Goal: Complete application form

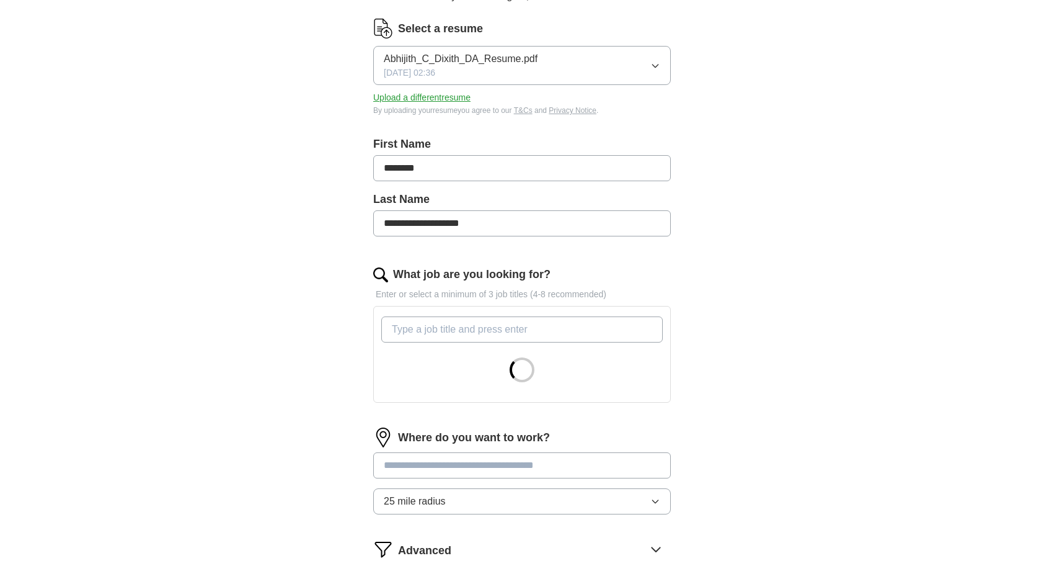
scroll to position [186, 0]
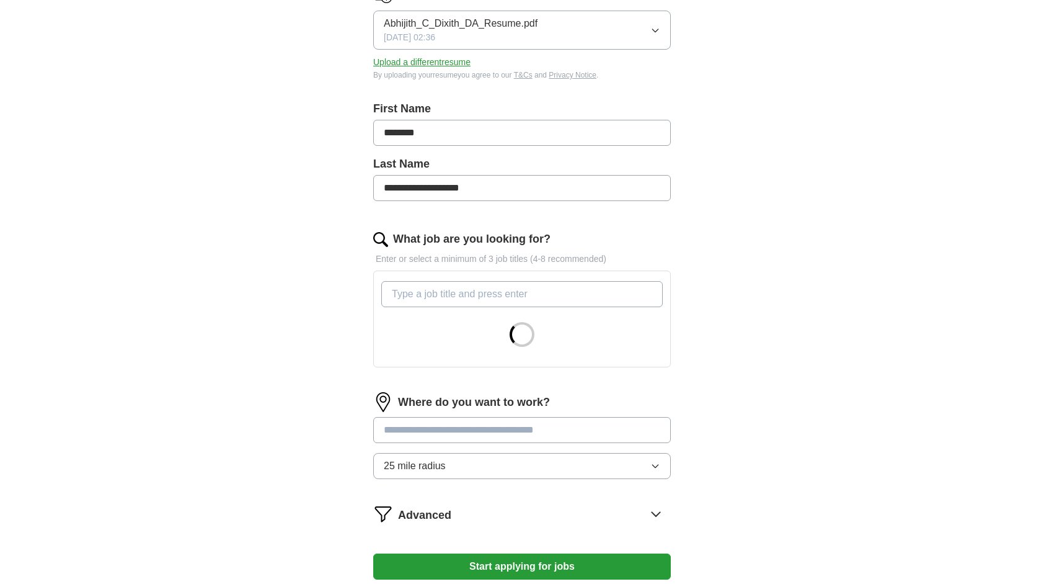
click at [417, 294] on input "What job are you looking for?" at bounding box center [522, 294] width 282 height 26
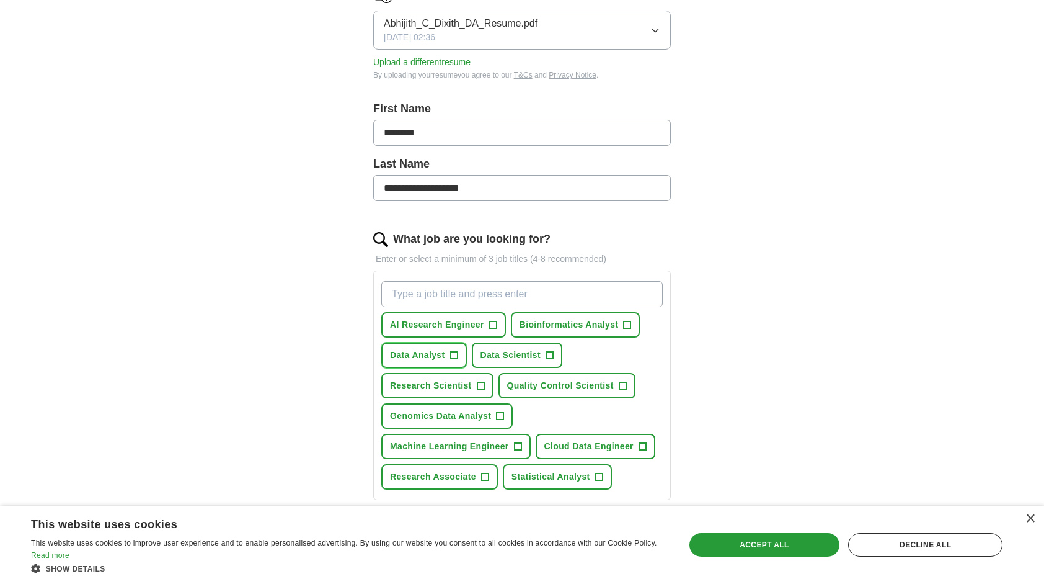
click at [425, 354] on span "Data Analyst" at bounding box center [417, 355] width 55 height 13
click at [572, 318] on span "Bioinformatics Analyst" at bounding box center [569, 324] width 99 height 13
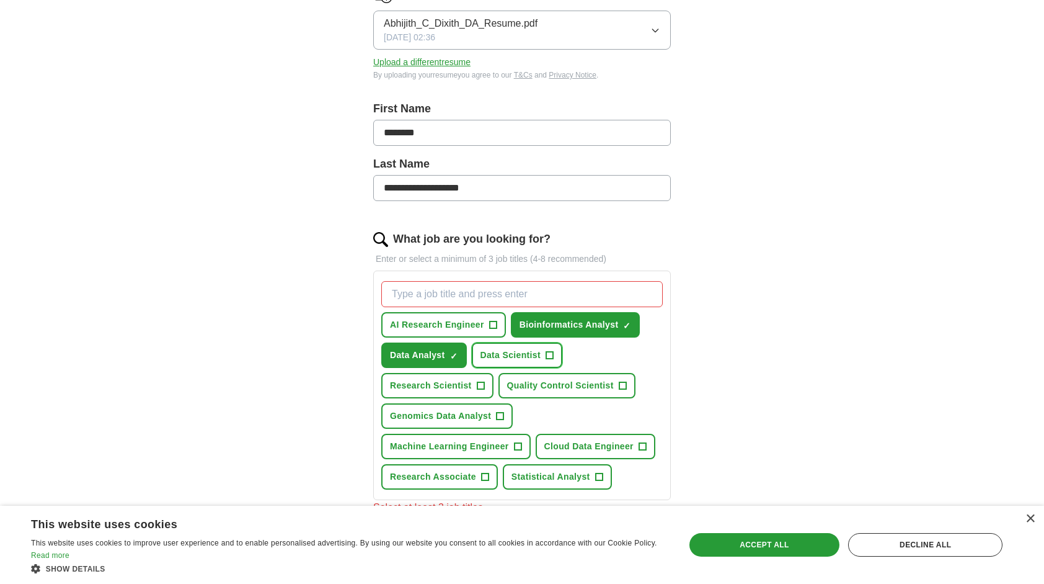
click at [510, 351] on span "Data Scientist" at bounding box center [511, 355] width 61 height 13
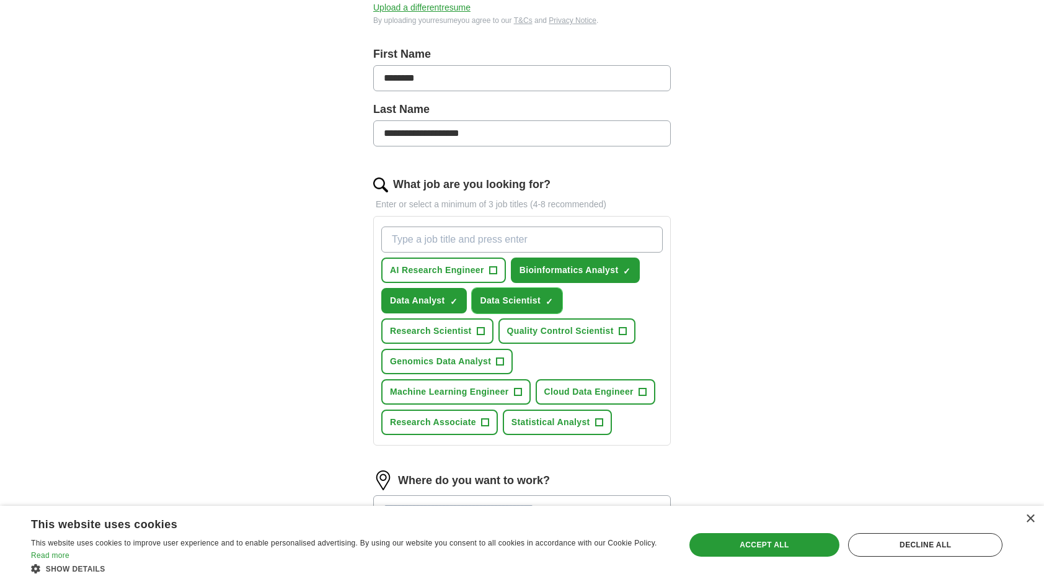
scroll to position [248, 0]
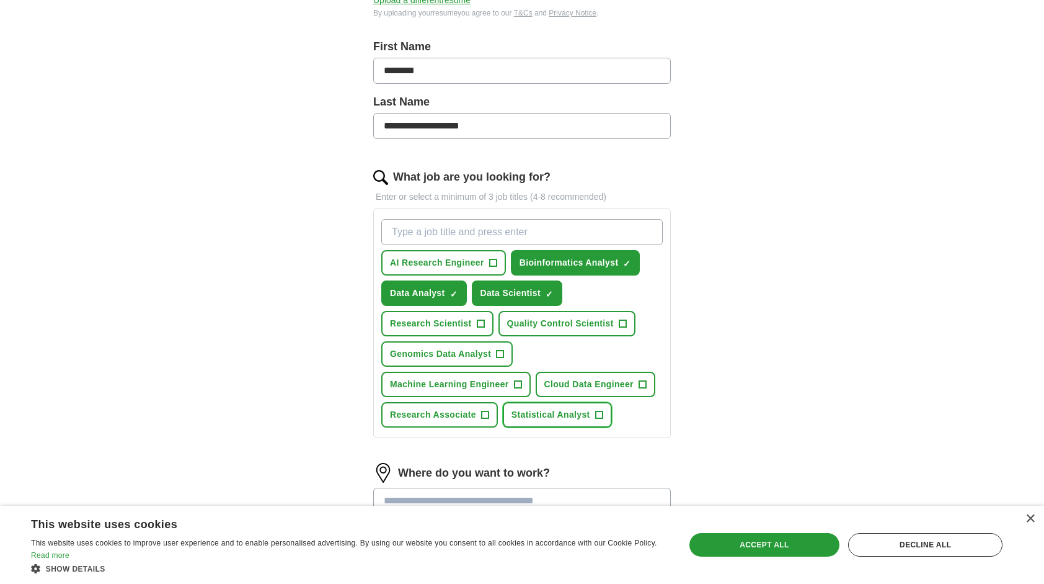
click at [549, 414] on span "Statistical Analyst" at bounding box center [551, 414] width 79 height 13
click at [436, 411] on span "Research Associate" at bounding box center [433, 414] width 86 height 13
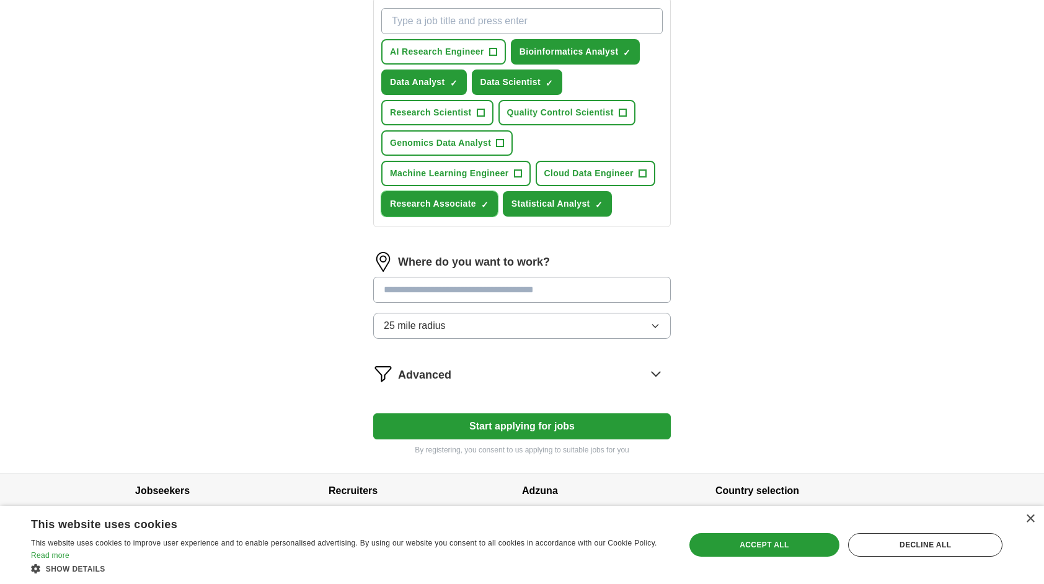
scroll to position [470, 0]
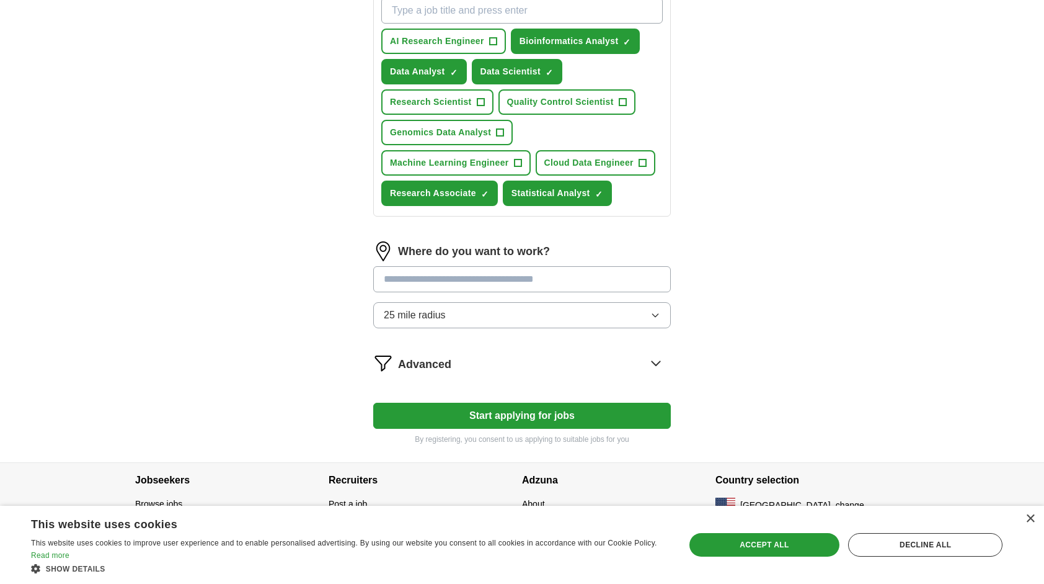
click at [441, 308] on span "25 mile radius" at bounding box center [415, 315] width 62 height 15
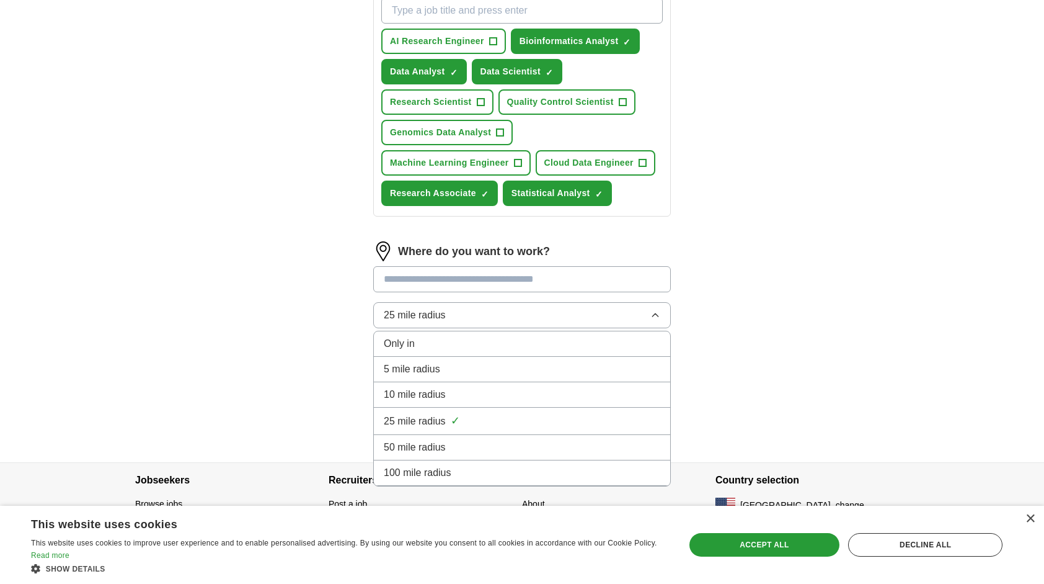
click at [450, 469] on span "100 mile radius" at bounding box center [418, 472] width 68 height 15
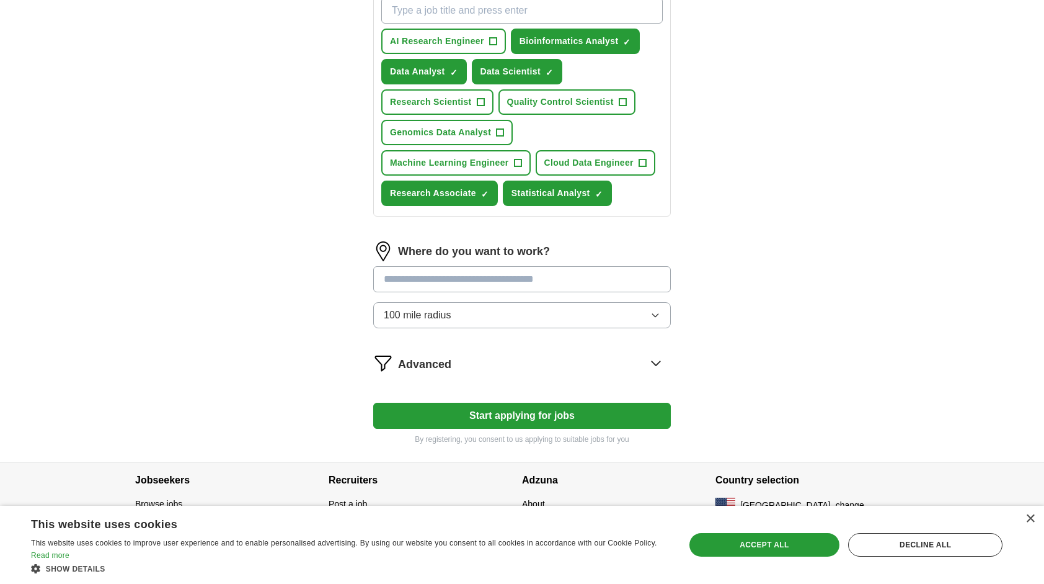
click at [496, 413] on button "Start applying for jobs" at bounding box center [522, 416] width 298 height 26
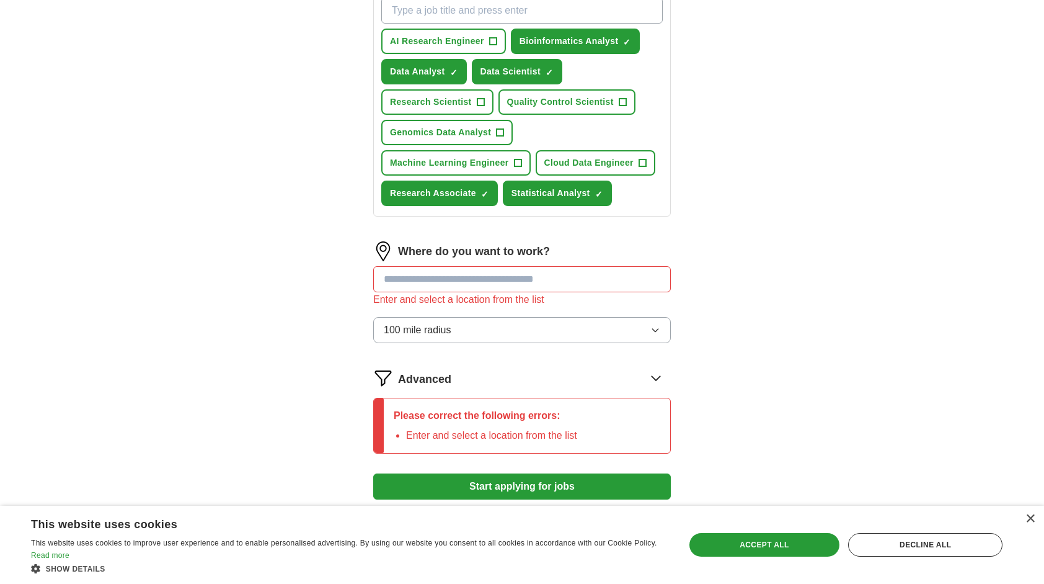
click at [467, 280] on input at bounding box center [522, 279] width 298 height 26
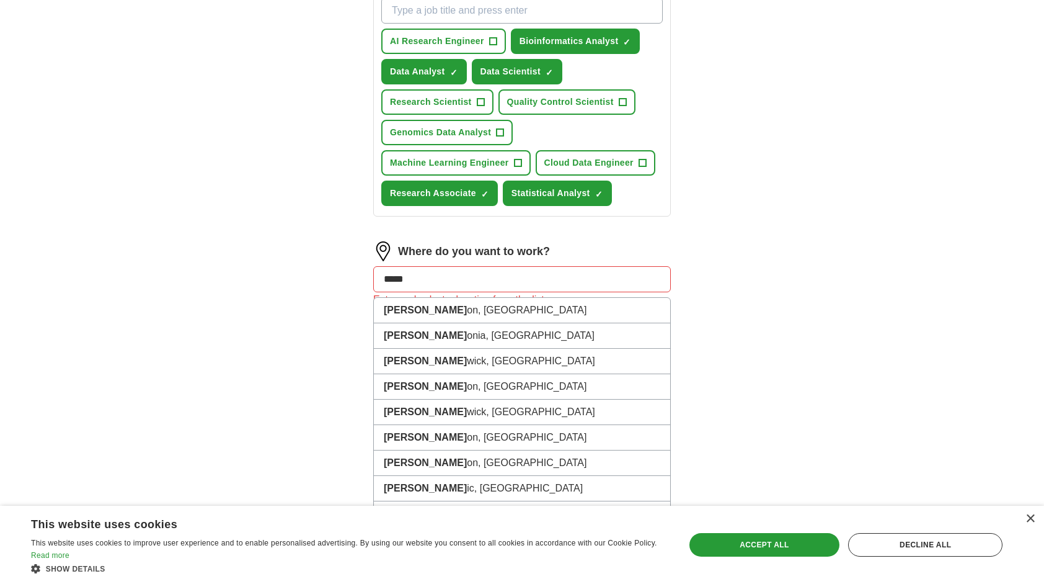
type input "******"
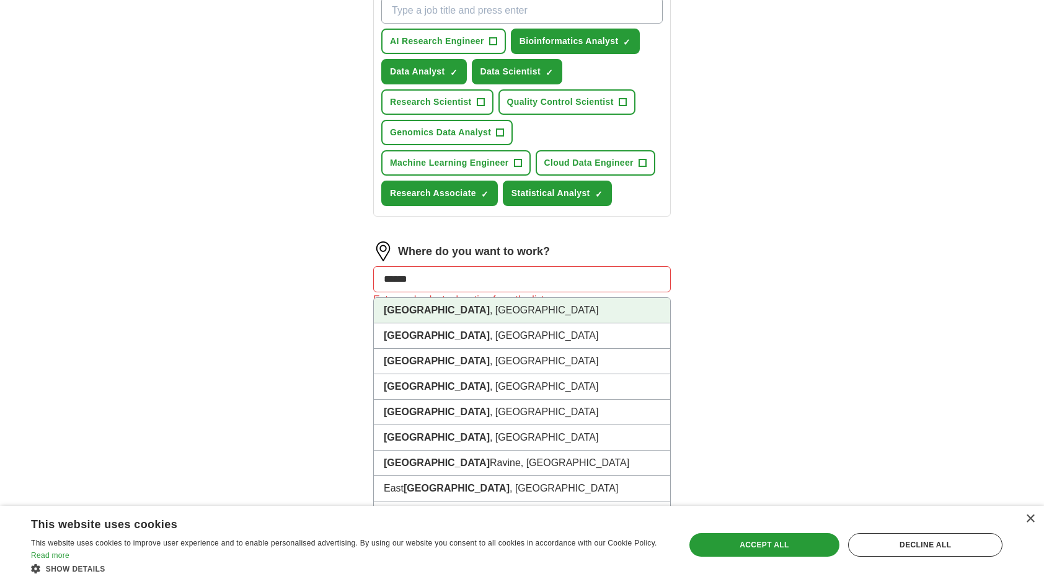
click at [462, 309] on li "[GEOGRAPHIC_DATA] , [GEOGRAPHIC_DATA]" at bounding box center [522, 310] width 296 height 25
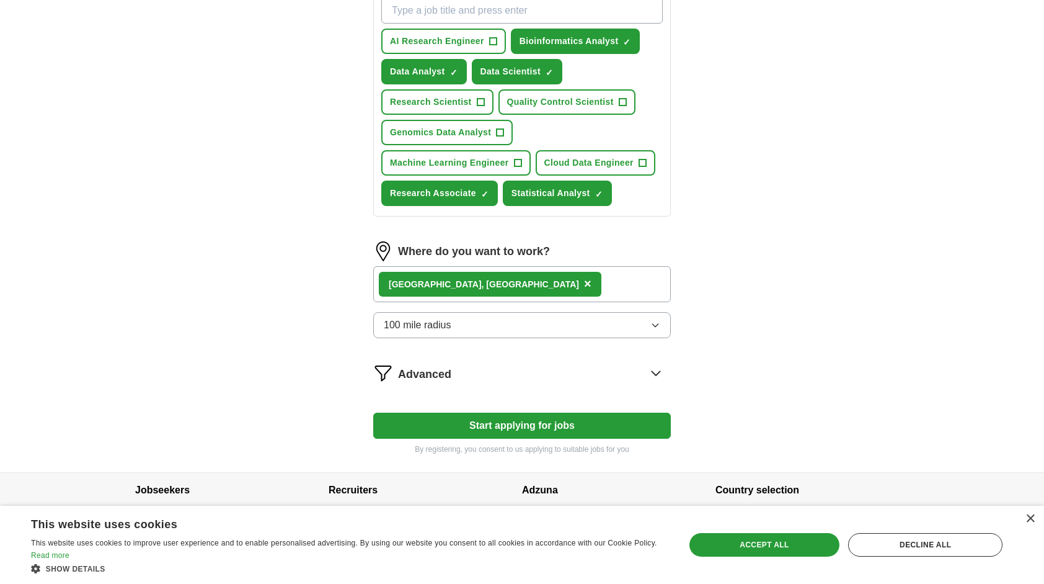
click at [510, 427] on button "Start applying for jobs" at bounding box center [522, 425] width 298 height 26
select select "**"
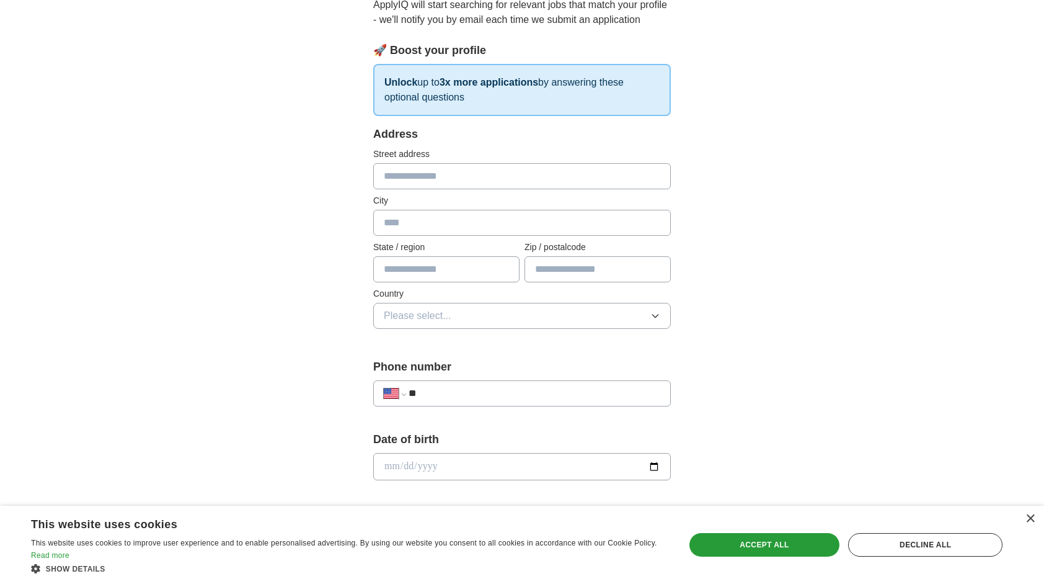
scroll to position [124, 0]
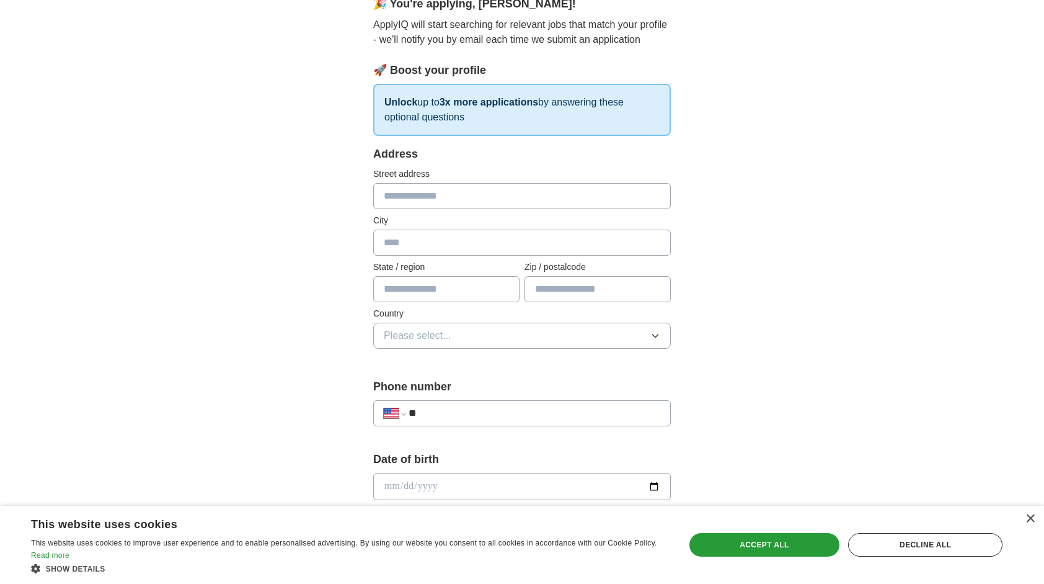
click at [430, 190] on input "text" at bounding box center [522, 196] width 298 height 26
type input "**********"
type input "*****"
click at [452, 287] on input "text" at bounding box center [446, 289] width 146 height 26
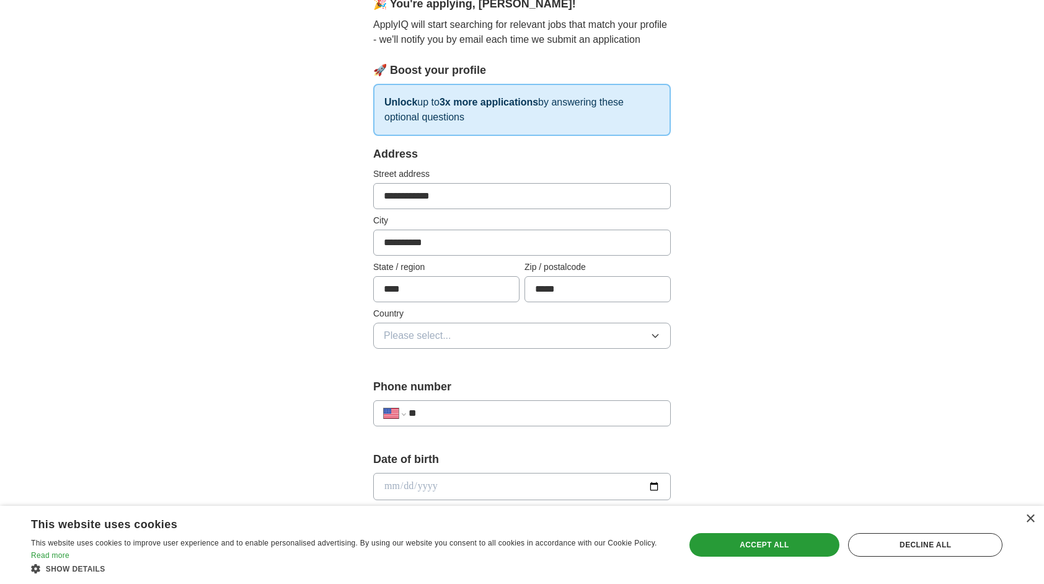
type input "**********"
click at [427, 346] on button "Please select..." at bounding box center [522, 336] width 298 height 26
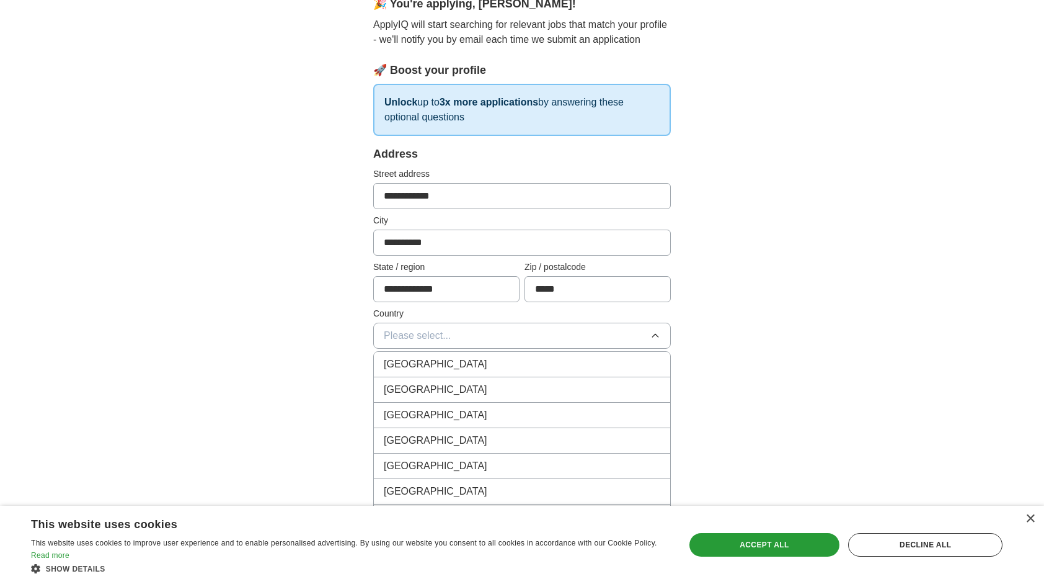
click at [429, 383] on span "[GEOGRAPHIC_DATA]" at bounding box center [436, 389] width 104 height 15
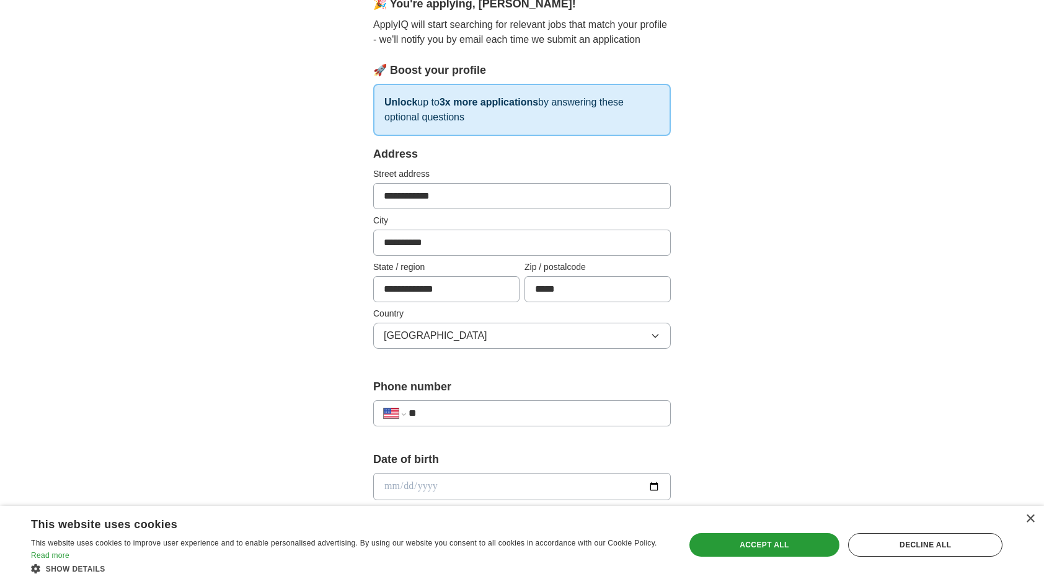
click at [462, 407] on input "**" at bounding box center [535, 413] width 252 height 15
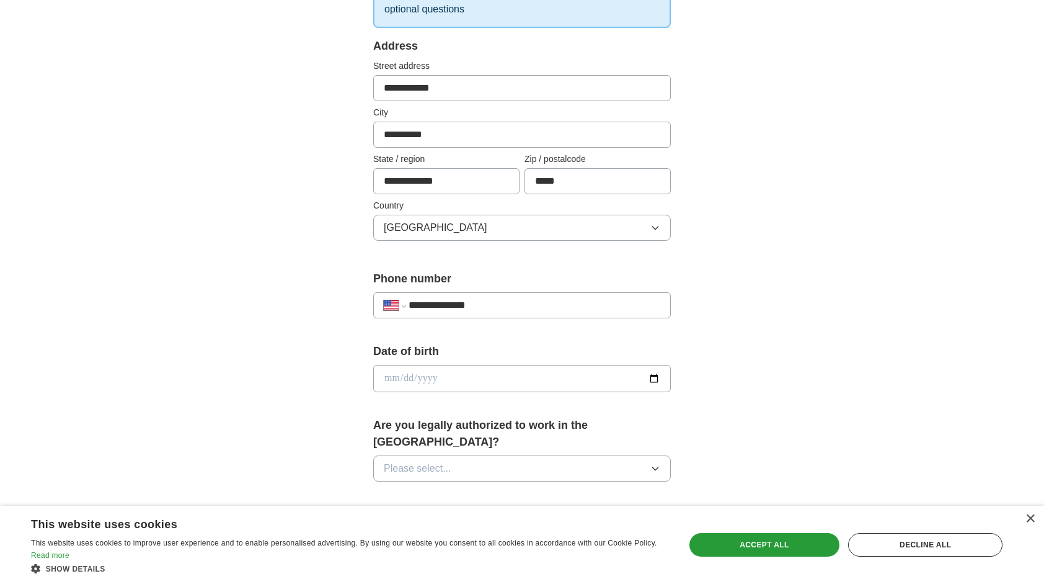
scroll to position [310, 0]
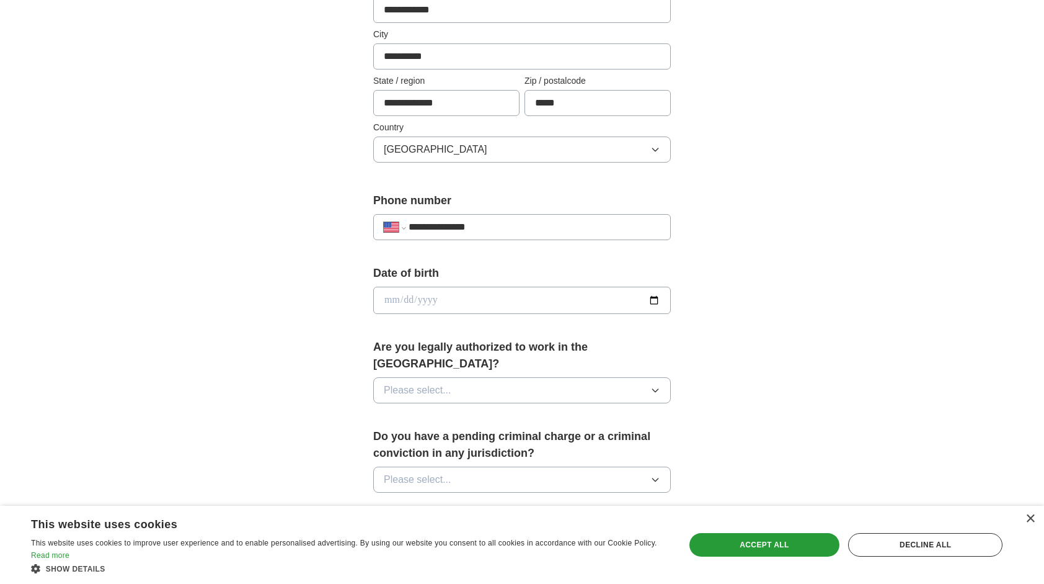
type input "**********"
click at [656, 385] on icon "button" at bounding box center [656, 390] width 10 height 10
click at [564, 411] on div "Yes" at bounding box center [522, 418] width 277 height 15
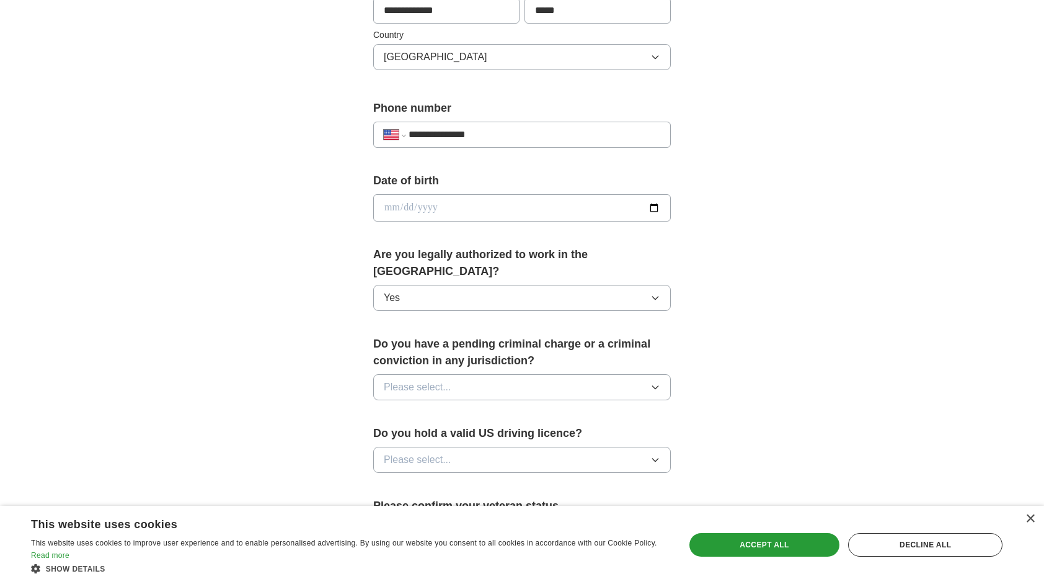
scroll to position [434, 0]
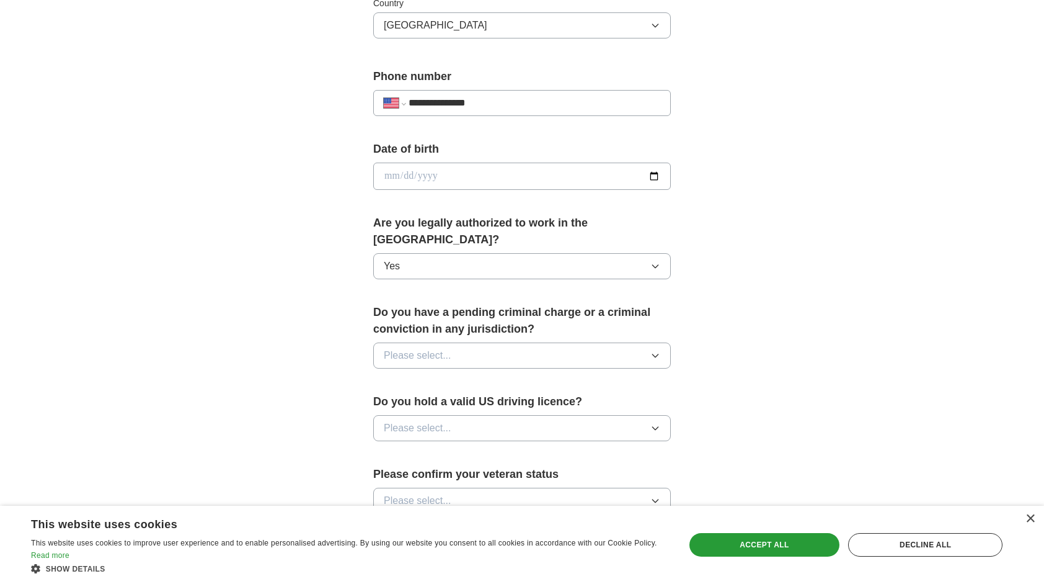
click at [568, 342] on button "Please select..." at bounding box center [522, 355] width 298 height 26
click at [495, 402] on div "No" at bounding box center [522, 409] width 277 height 15
click at [489, 415] on button "Please select..." at bounding box center [522, 428] width 298 height 26
click at [459, 474] on div "No" at bounding box center [522, 481] width 277 height 15
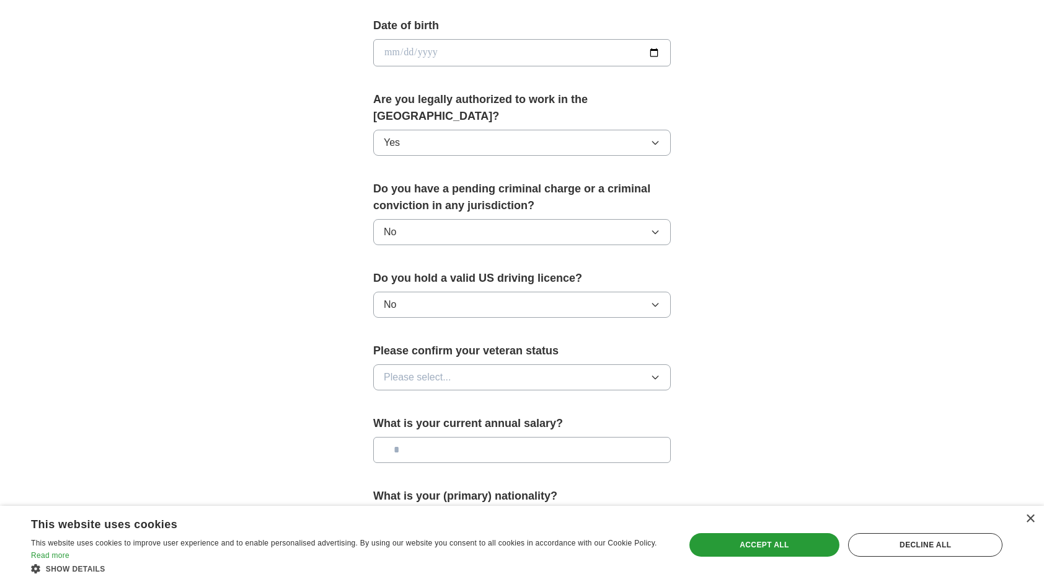
scroll to position [558, 0]
click at [489, 363] on button "Please select..." at bounding box center [522, 376] width 298 height 26
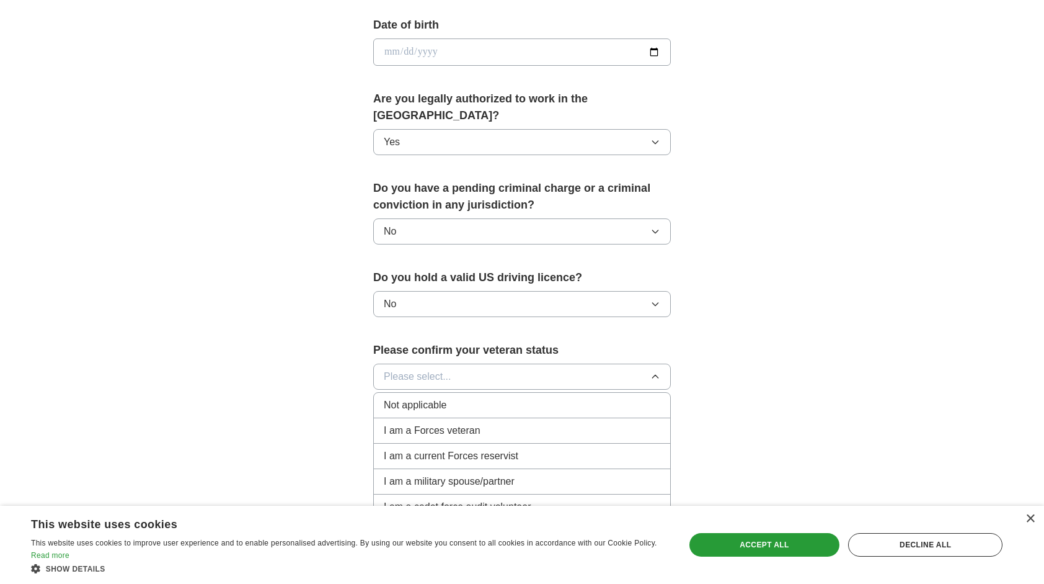
click at [456, 398] on div "Not applicable" at bounding box center [522, 405] width 277 height 15
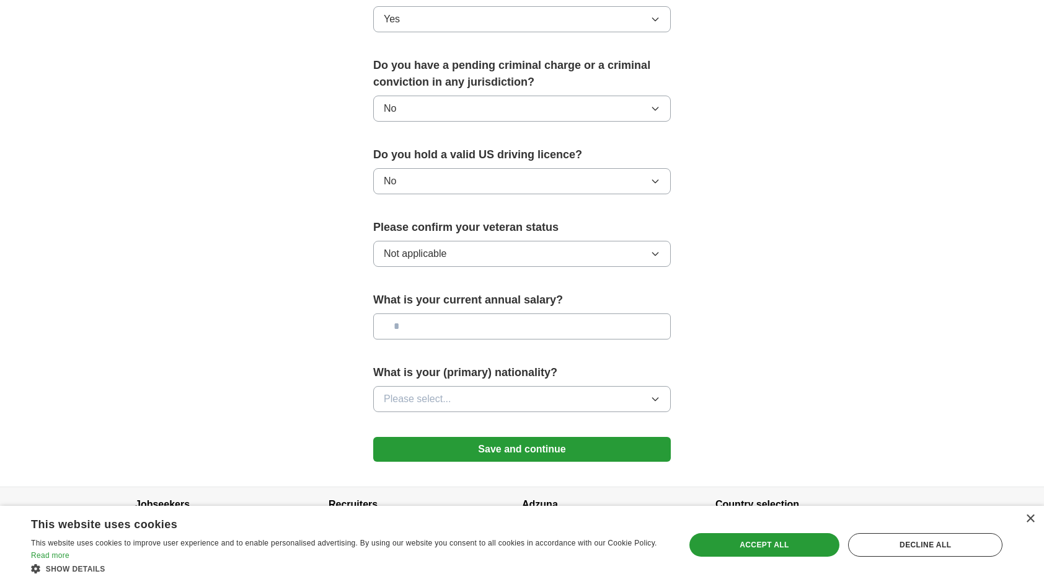
scroll to position [682, 0]
click at [479, 312] on input "text" at bounding box center [522, 325] width 298 height 26
type input "*******"
click at [481, 385] on button "Please select..." at bounding box center [522, 398] width 298 height 26
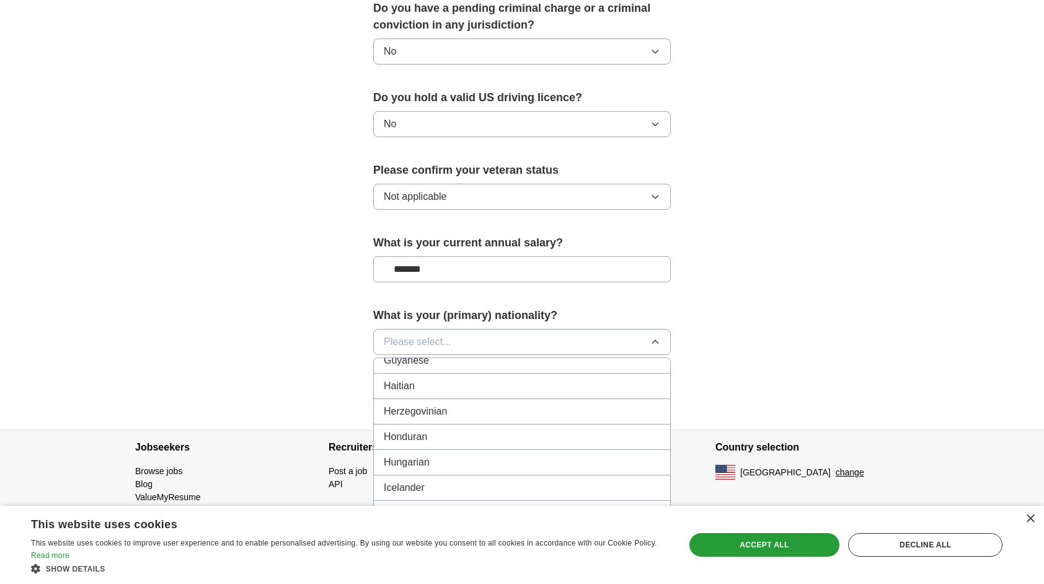
scroll to position [1923, 0]
click at [440, 474] on div "[DEMOGRAPHIC_DATA]" at bounding box center [522, 481] width 277 height 15
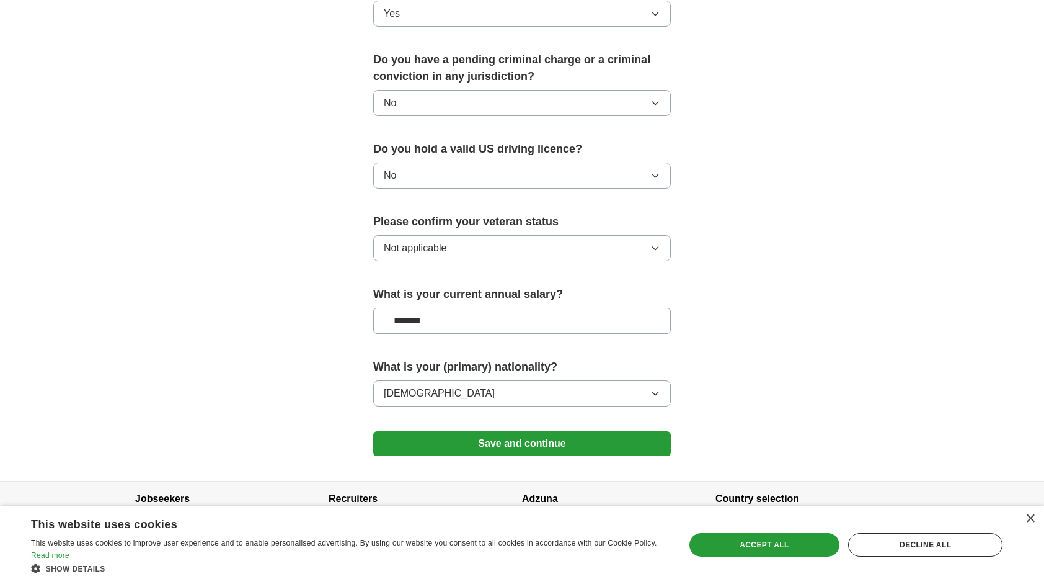
click at [518, 431] on button "Save and continue" at bounding box center [522, 443] width 298 height 25
